Goal: Task Accomplishment & Management: Use online tool/utility

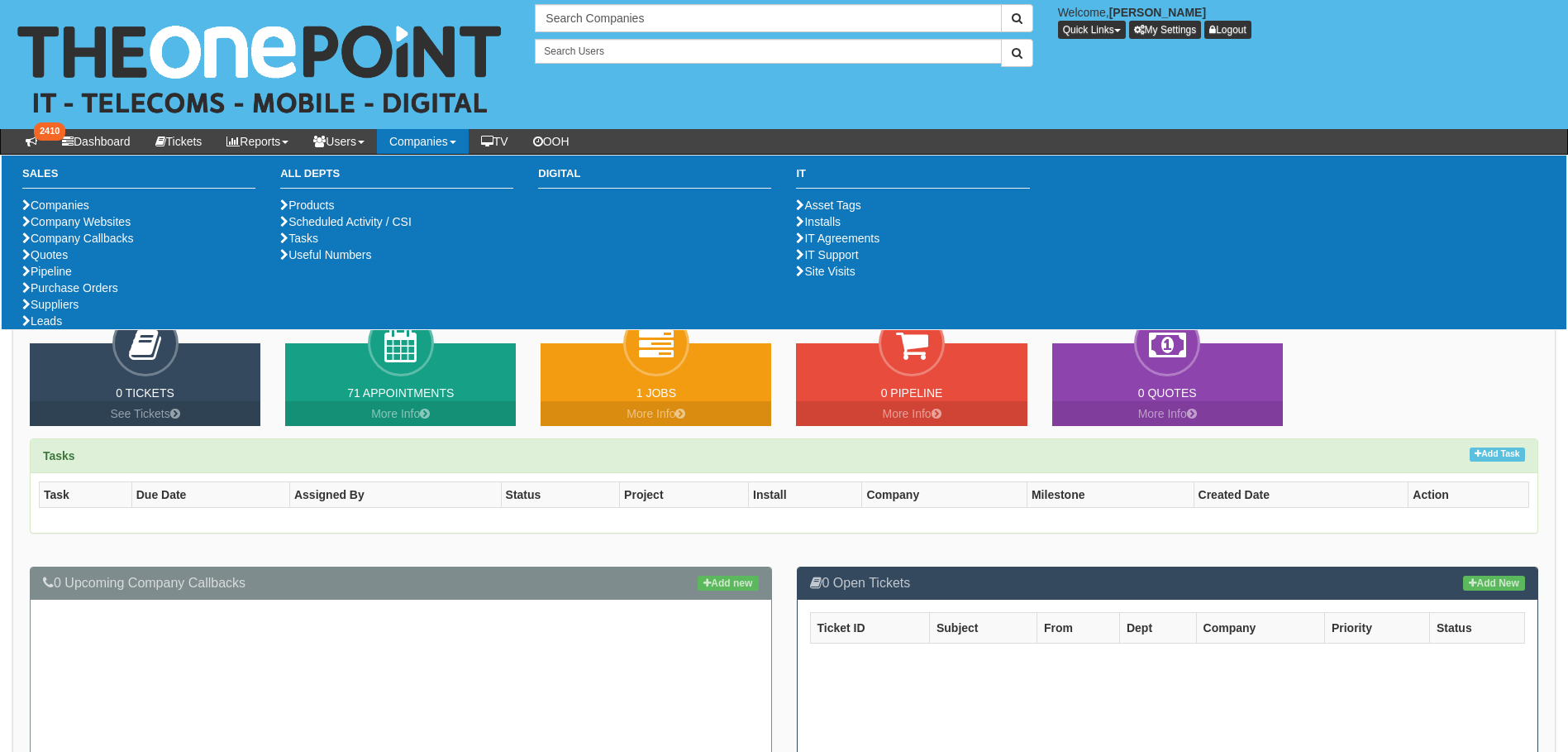
click at [455, 136] on link "Companies" at bounding box center [422, 141] width 92 height 24
click at [85, 294] on link "Purchase Orders" at bounding box center [71, 287] width 96 height 13
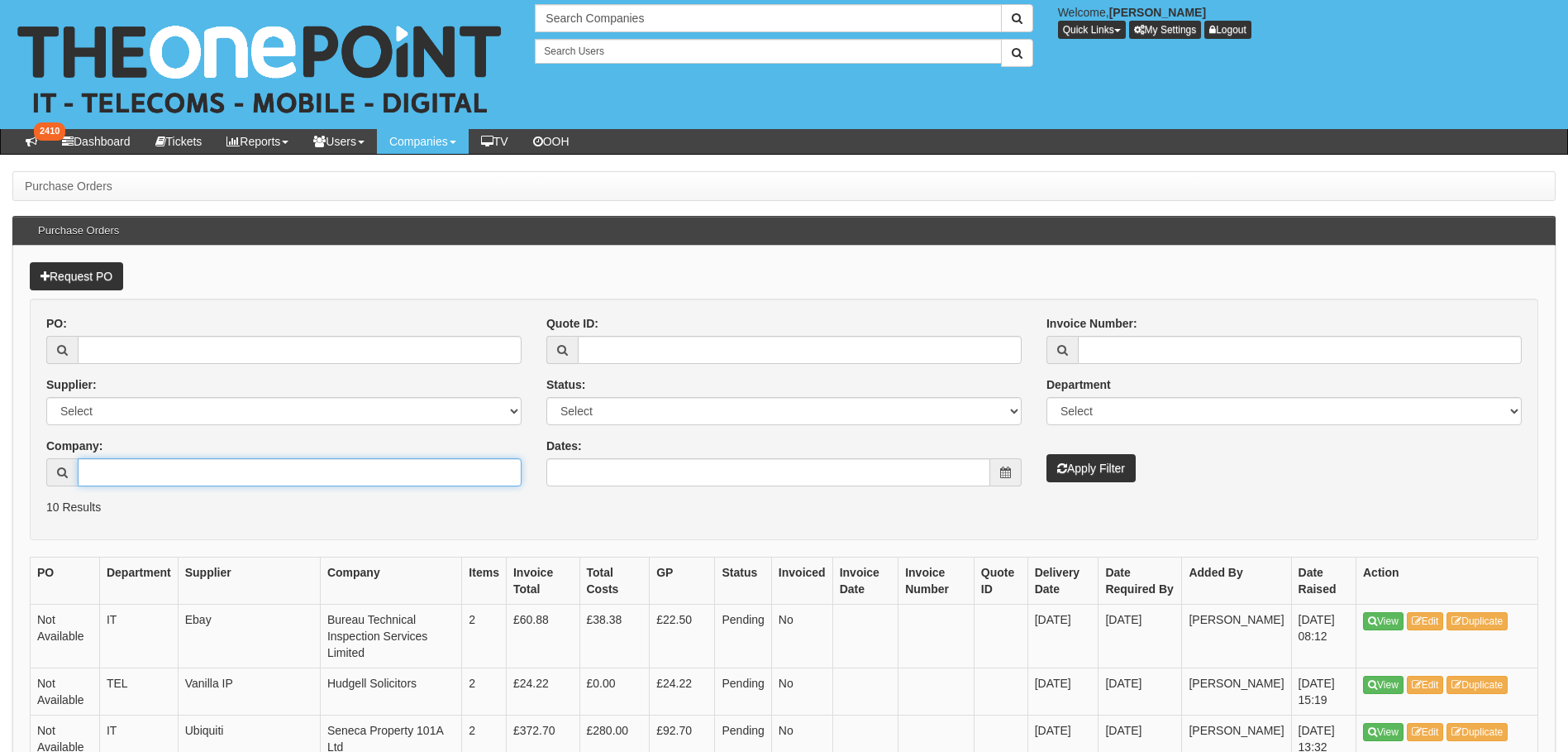
click at [180, 472] on input "Company:" at bounding box center [299, 472] width 444 height 28
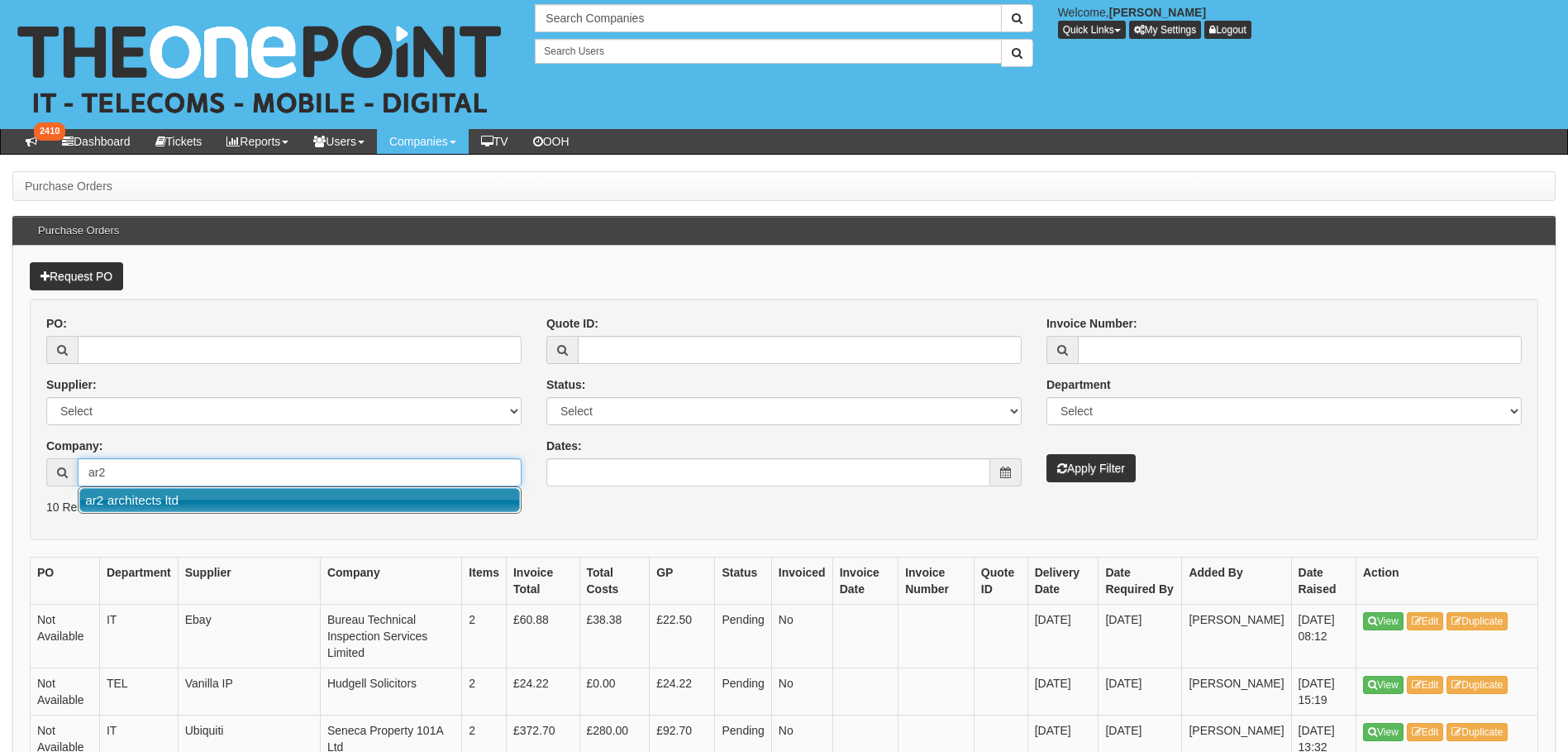
click at [151, 505] on link "ar2 architects ltd" at bounding box center [299, 499] width 440 height 24
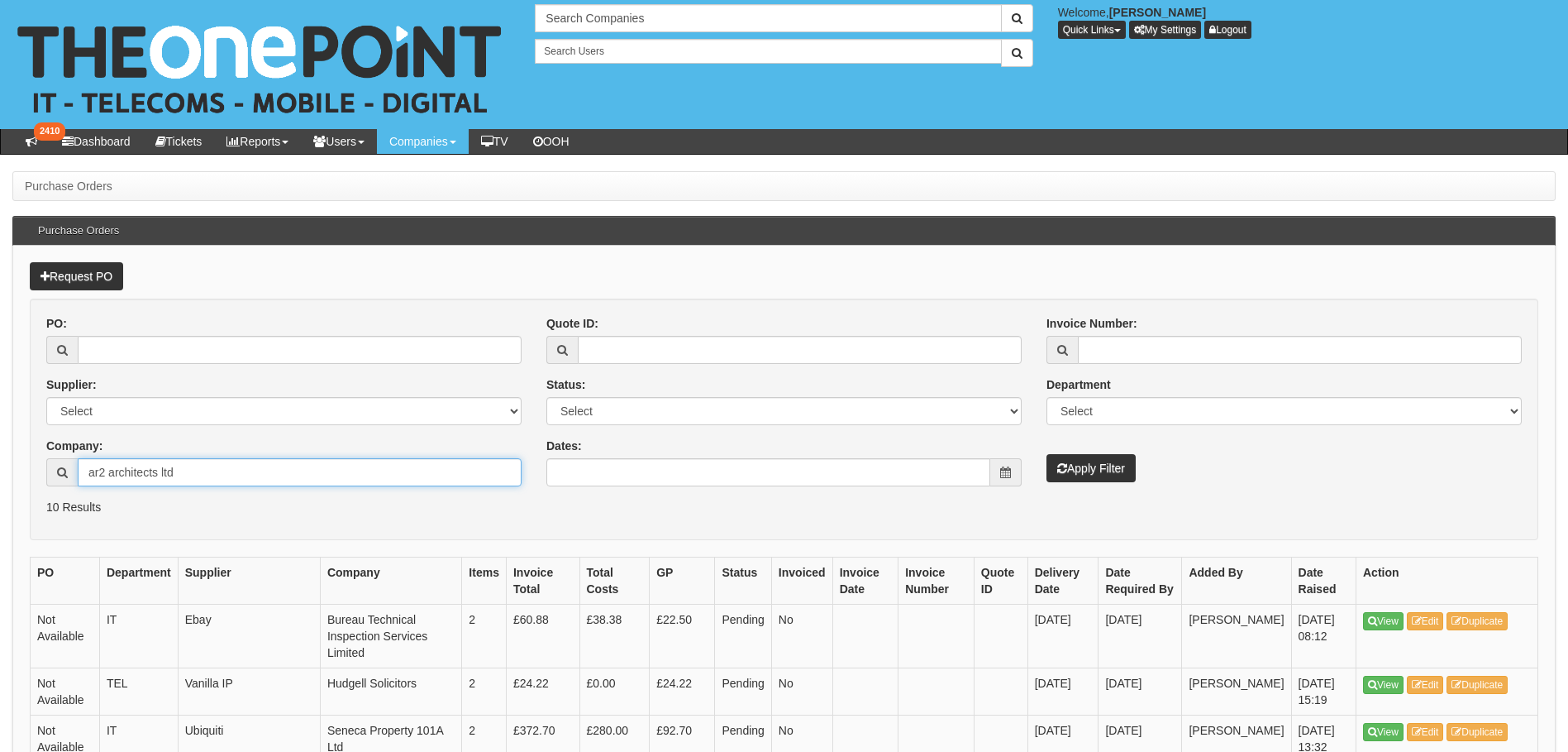
type input "ar2 architects ltd"
click at [1072, 469] on button "Apply Filter" at bounding box center [1091, 468] width 89 height 28
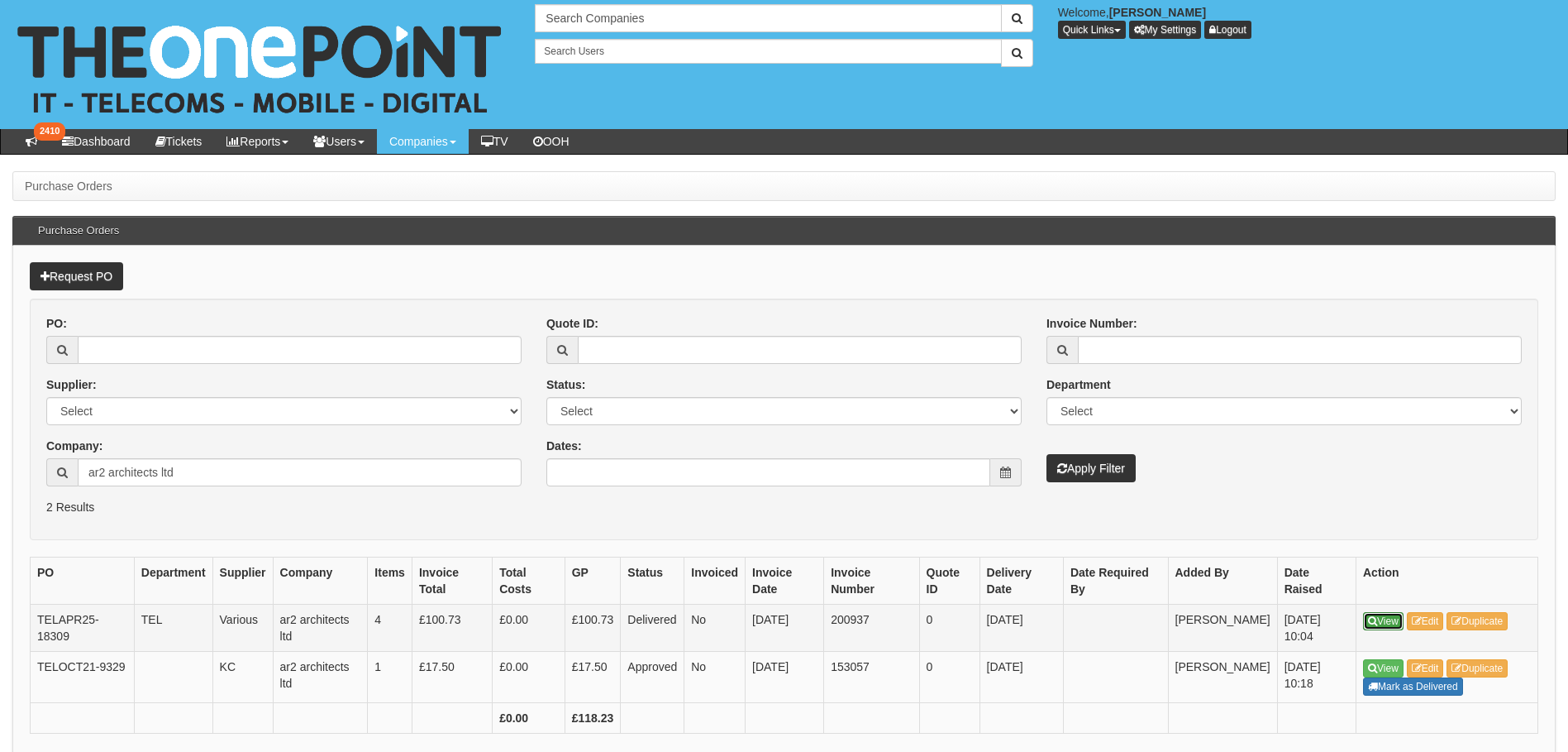
click at [1381, 622] on link "View" at bounding box center [1383, 620] width 40 height 18
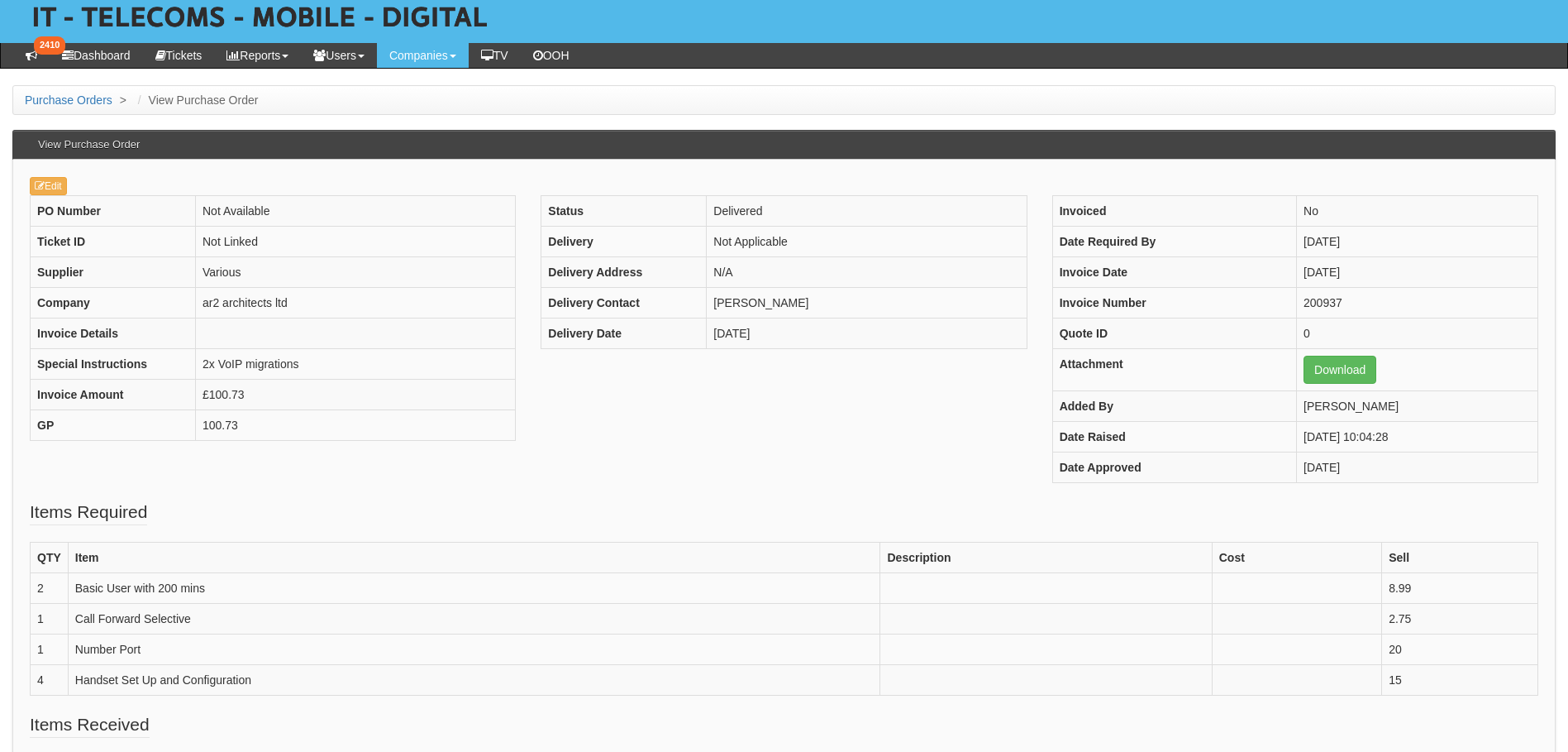
scroll to position [166, 0]
